Goal: Task Accomplishment & Management: Manage account settings

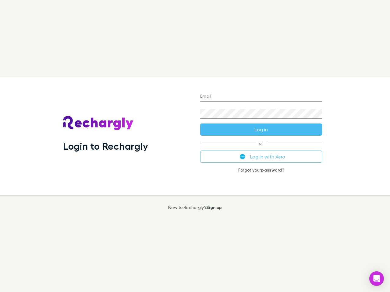
click at [195, 146] on div "Login to Rechargly" at bounding box center [126, 136] width 137 height 118
click at [261, 97] on input "Email" at bounding box center [261, 97] width 122 height 10
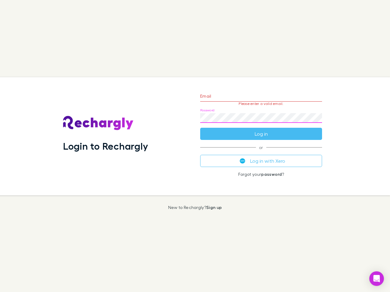
click at [261, 130] on form "Email Please enter a valid email. Password Log in" at bounding box center [261, 113] width 122 height 53
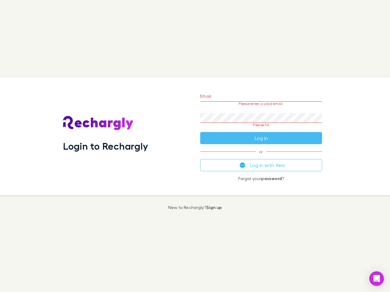
click at [261, 157] on div "Email Please enter a valid email. Password Please fill Log in or Log in with Xe…" at bounding box center [260, 136] width 131 height 118
click at [376, 279] on icon "Open Intercom Messenger" at bounding box center [376, 278] width 6 height 7
